Goal: Download file/media

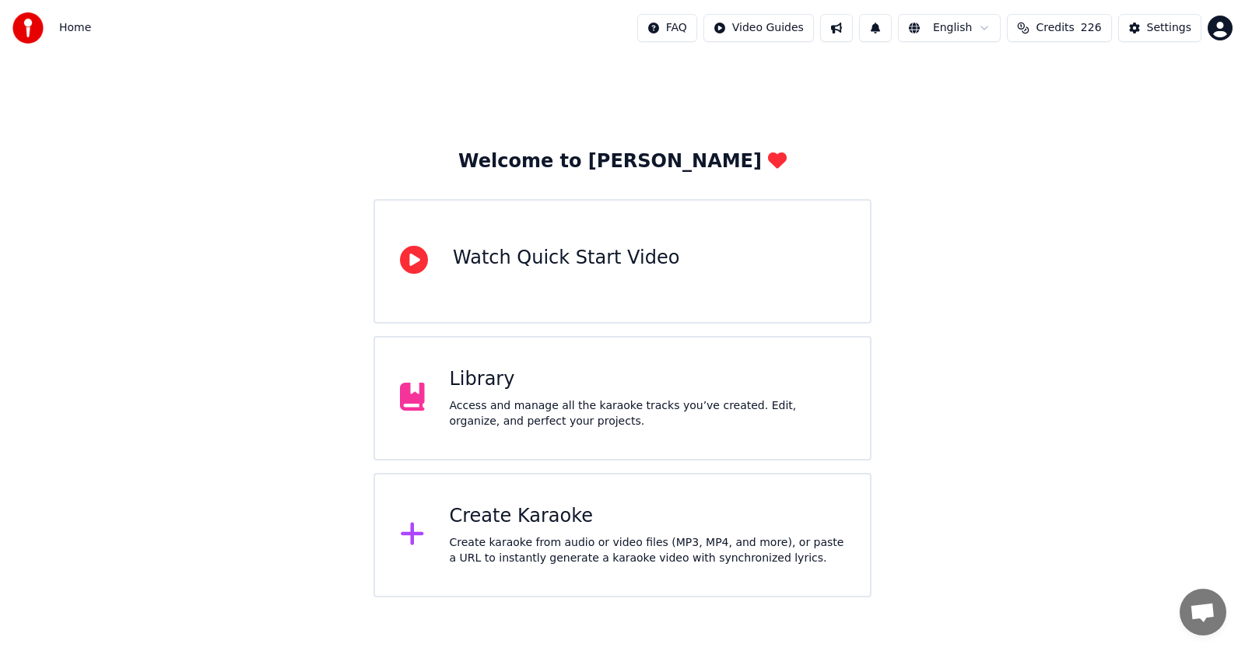
click at [489, 391] on div "Library" at bounding box center [648, 379] width 396 height 25
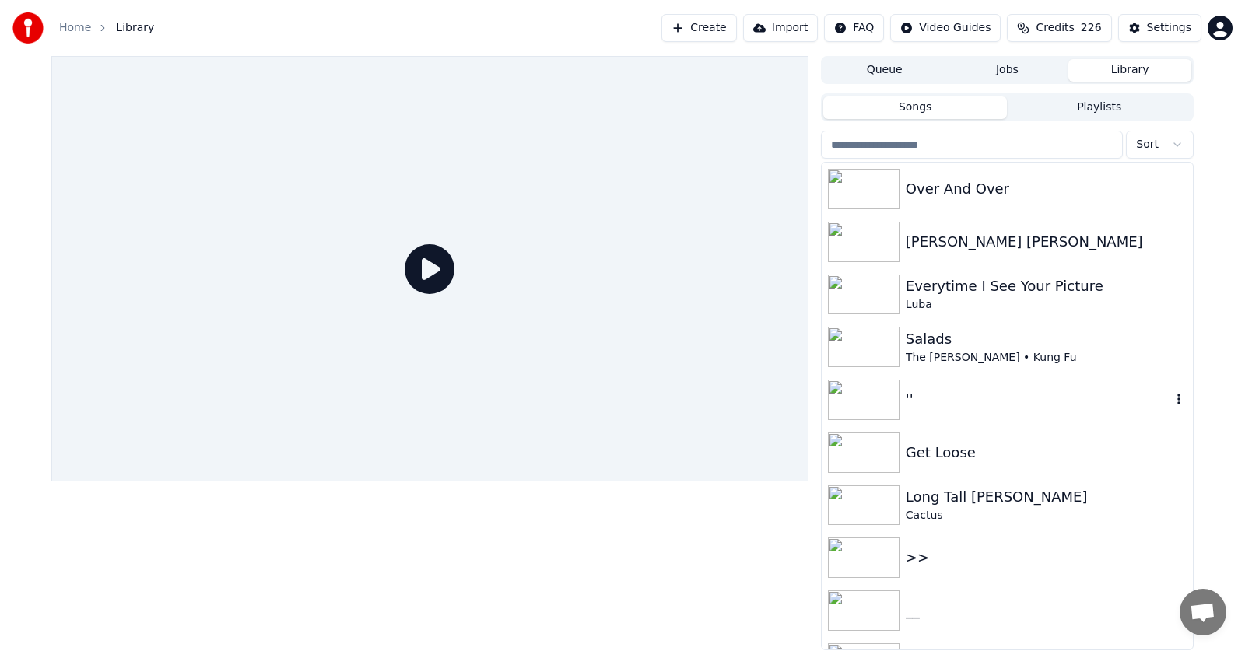
click at [870, 398] on img at bounding box center [864, 400] width 72 height 40
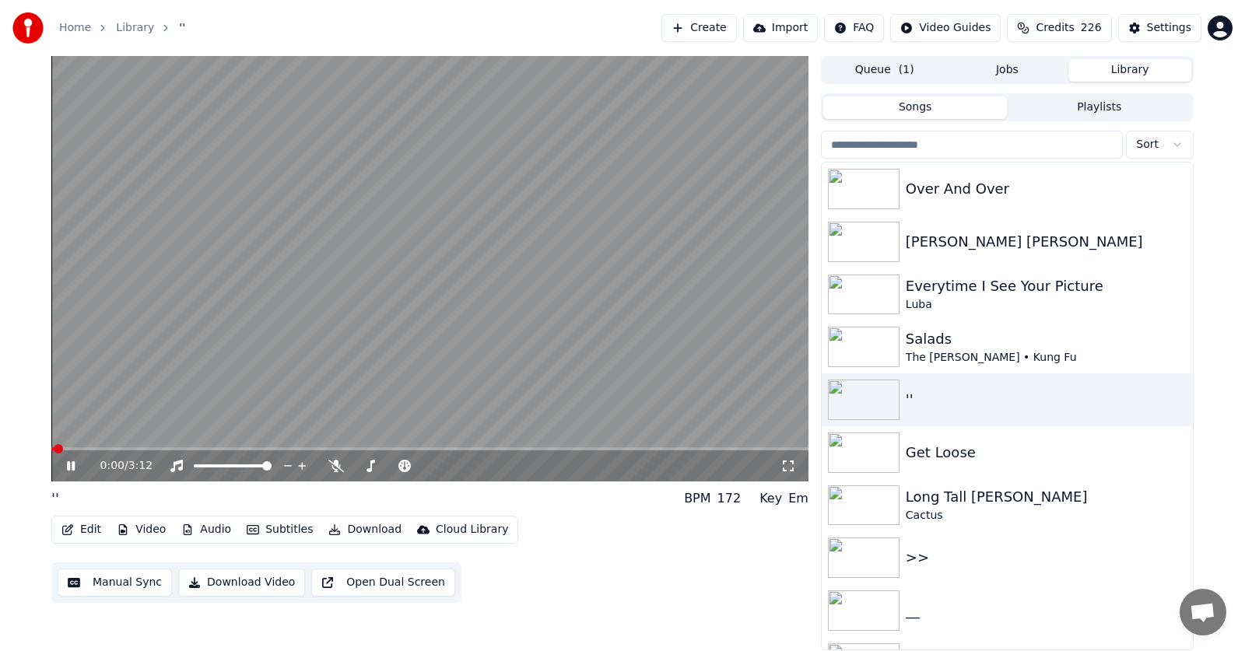
click at [67, 464] on icon at bounding box center [82, 466] width 37 height 12
click at [954, 496] on div "Long Tall [PERSON_NAME]" at bounding box center [1037, 497] width 265 height 22
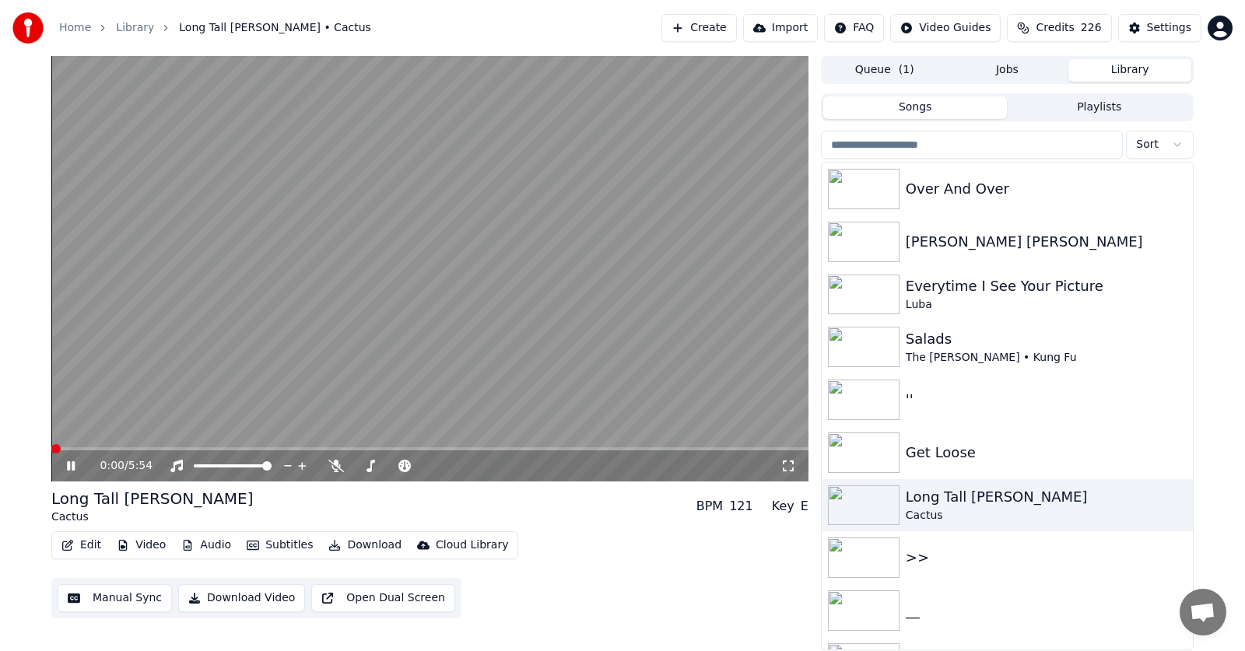
click at [212, 541] on button "Audio" at bounding box center [206, 545] width 62 height 22
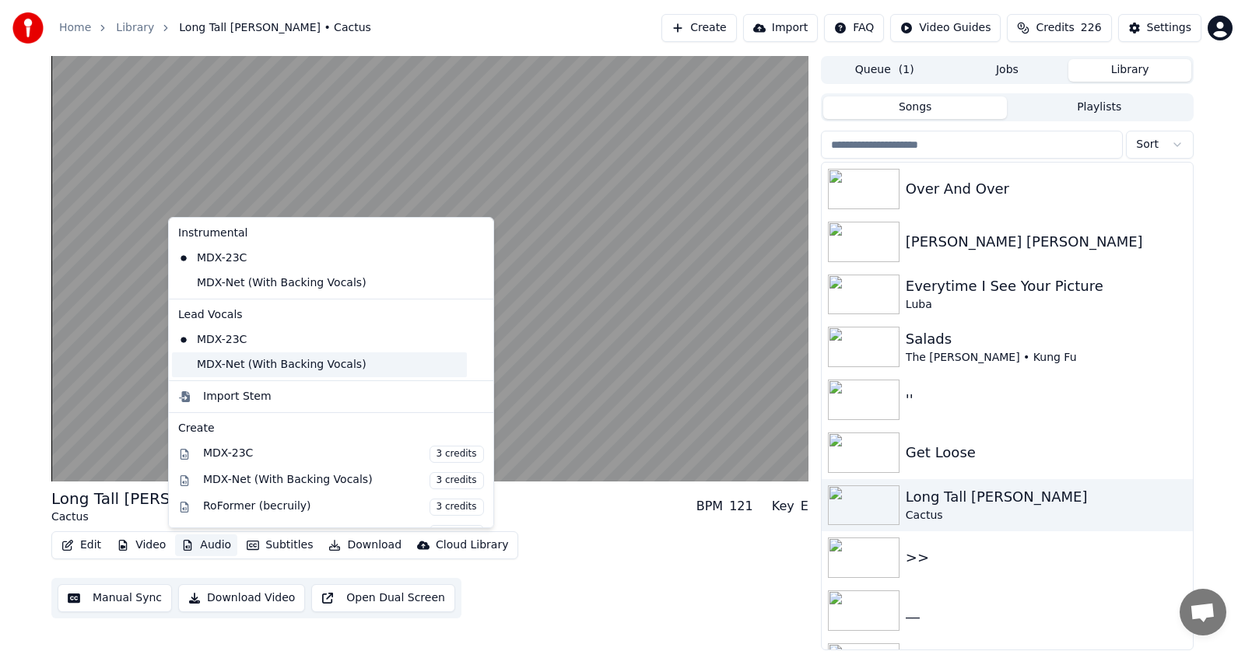
click at [231, 368] on div "MDX-Net (With Backing Vocals)" at bounding box center [319, 364] width 295 height 25
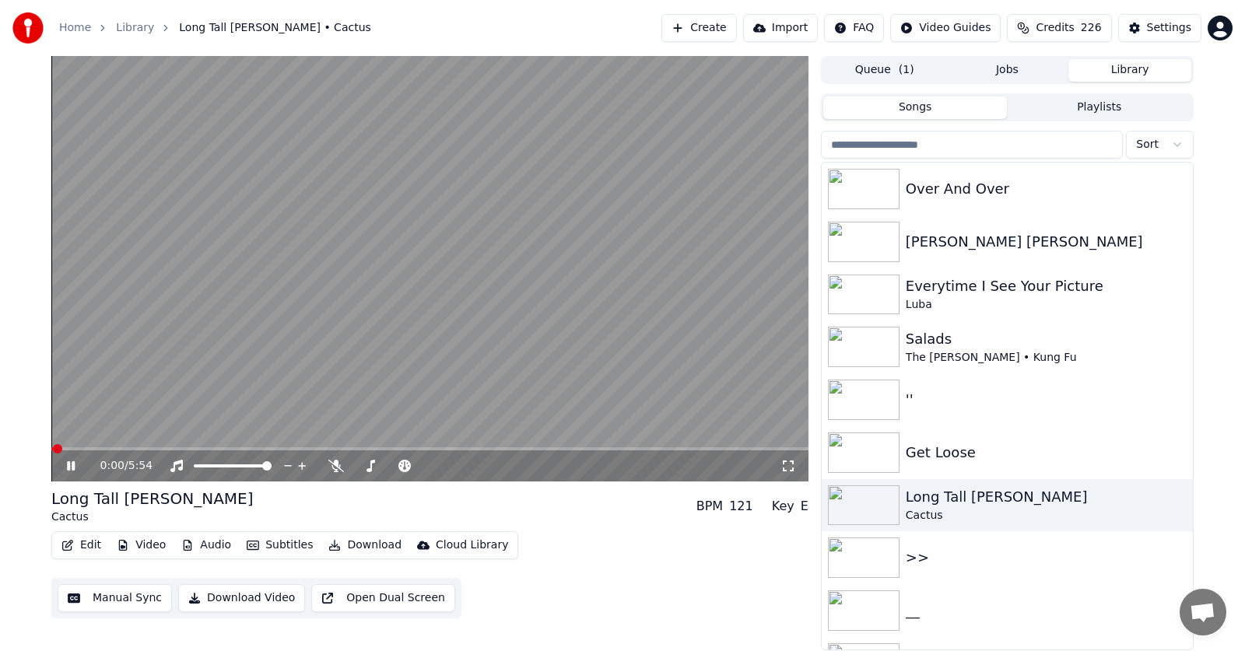
click at [205, 543] on button "Audio" at bounding box center [206, 545] width 62 height 22
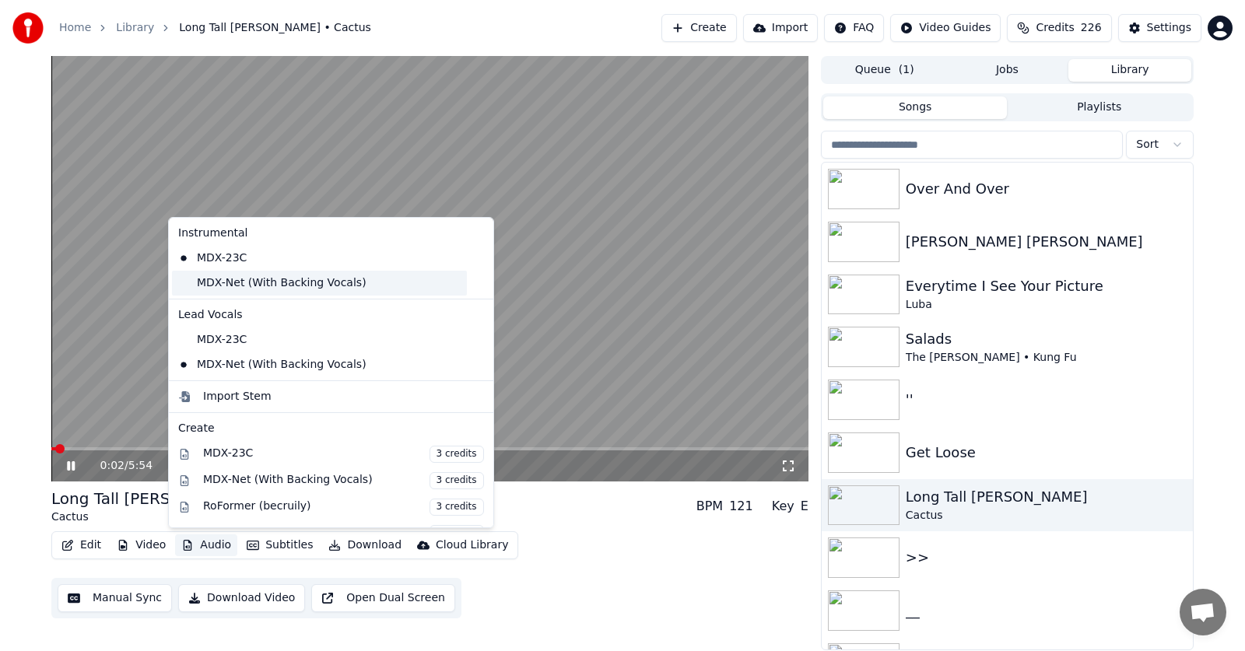
click at [234, 285] on div "MDX-Net (With Backing Vocals)" at bounding box center [319, 283] width 295 height 25
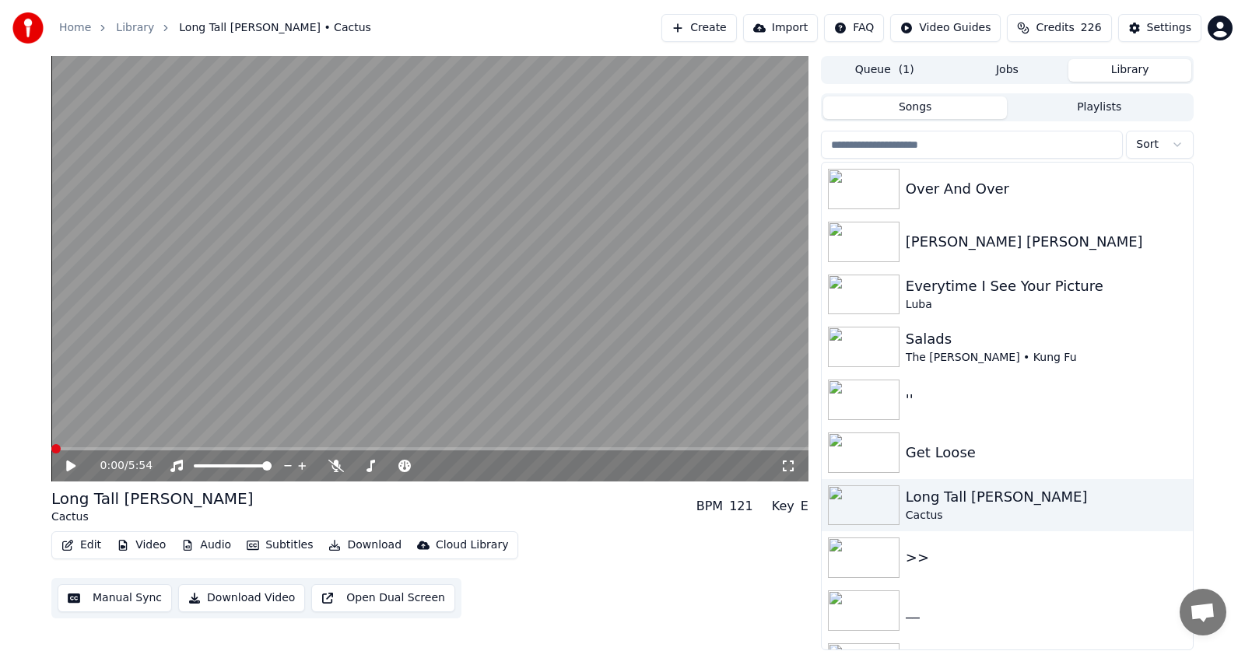
click at [65, 462] on icon at bounding box center [82, 466] width 37 height 12
click at [728, 444] on span at bounding box center [724, 448] width 9 height 9
click at [69, 461] on icon at bounding box center [82, 466] width 37 height 12
click at [586, 450] on span at bounding box center [583, 448] width 9 height 9
click at [63, 464] on div "4:10 / 5:54" at bounding box center [430, 466] width 744 height 16
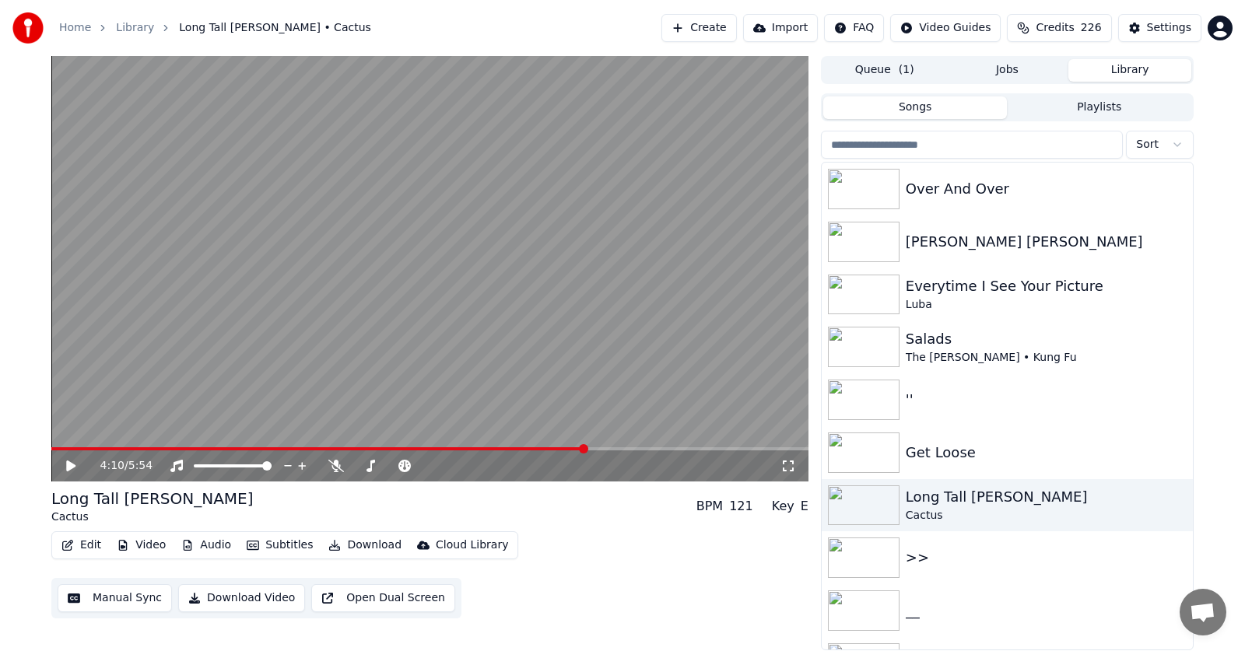
click at [69, 465] on icon at bounding box center [70, 466] width 9 height 11
click at [72, 463] on icon at bounding box center [71, 465] width 8 height 9
click at [347, 548] on button "Download" at bounding box center [365, 545] width 86 height 22
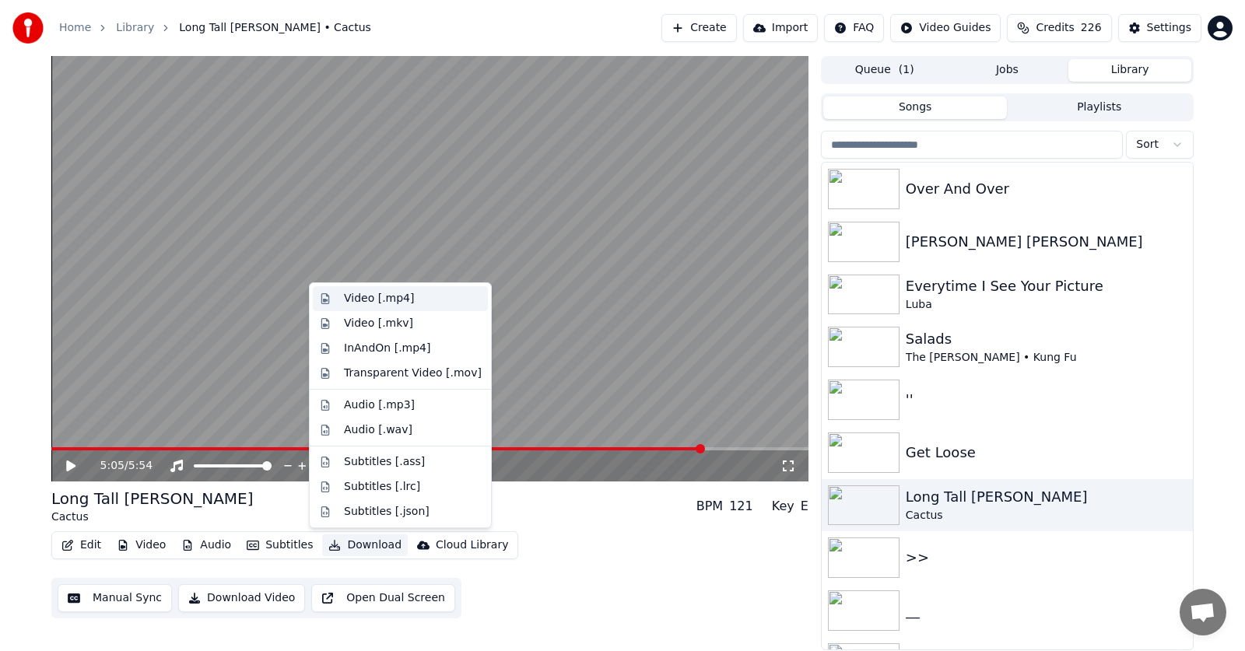
click at [355, 293] on div "Video [.mp4]" at bounding box center [379, 299] width 70 height 16
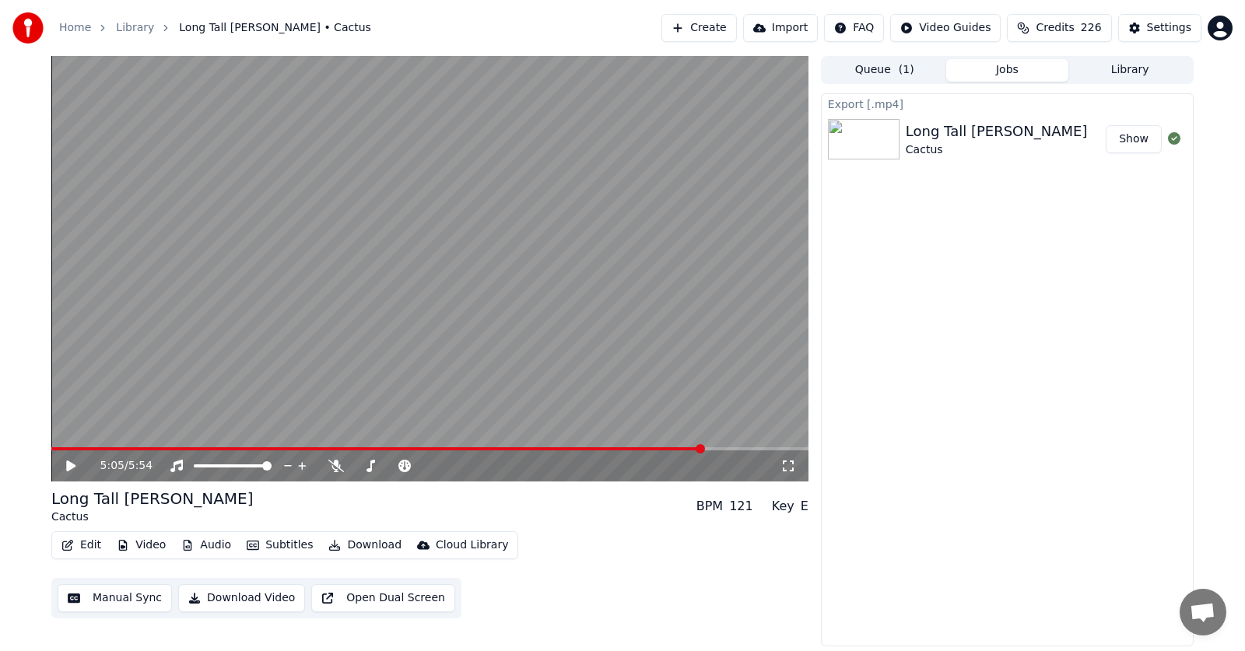
click at [68, 463] on icon at bounding box center [70, 466] width 9 height 11
click at [373, 447] on span at bounding box center [377, 448] width 653 height 3
click at [73, 458] on div "2:30 / 5:54" at bounding box center [430, 466] width 744 height 16
click at [71, 467] on icon at bounding box center [82, 466] width 37 height 12
